Goal: Find specific page/section: Find specific page/section

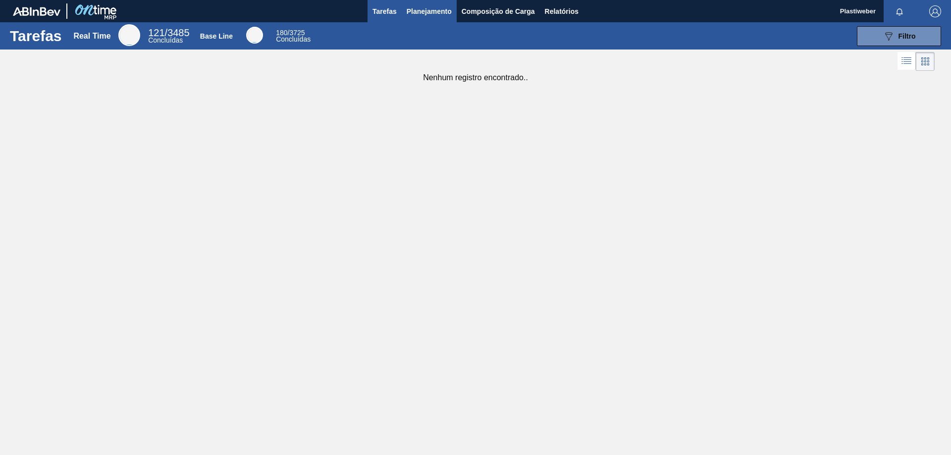
click at [424, 10] on span "Planejamento" at bounding box center [428, 11] width 45 height 12
click at [441, 16] on span "Planejamento" at bounding box center [428, 11] width 45 height 12
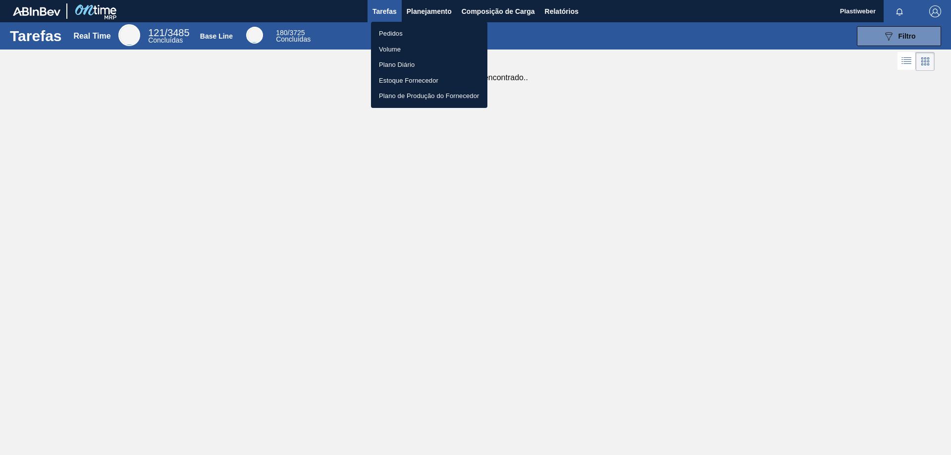
click at [405, 32] on li "Pedidos" at bounding box center [429, 34] width 116 height 16
